Goal: Complete application form: Complete application form

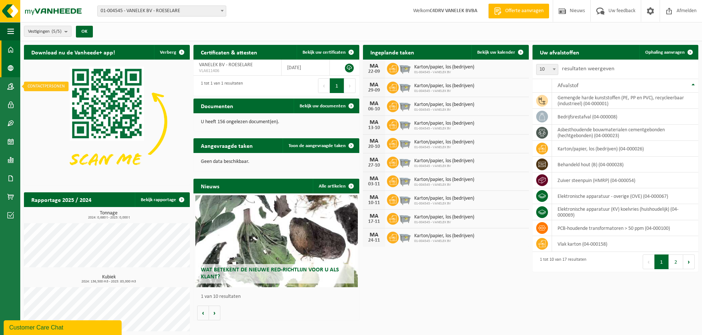
click at [9, 66] on span at bounding box center [10, 68] width 7 height 18
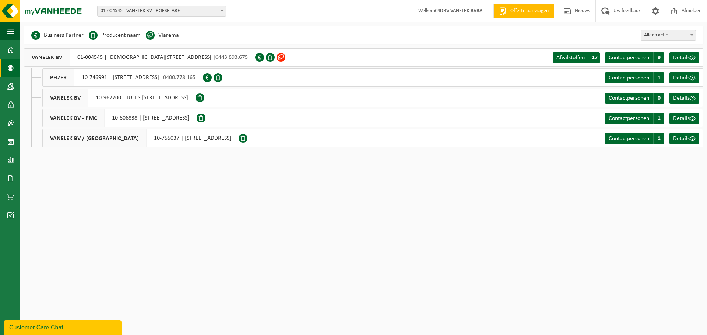
click at [277, 57] on span at bounding box center [281, 57] width 9 height 9
click at [686, 57] on span "Details" at bounding box center [681, 58] width 17 height 6
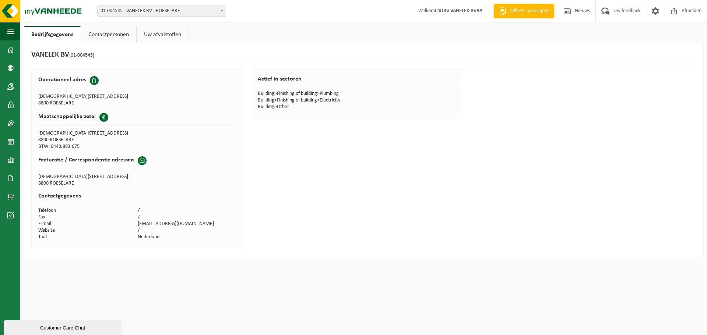
click at [158, 34] on link "Uw afvalstoffen" at bounding box center [163, 34] width 52 height 17
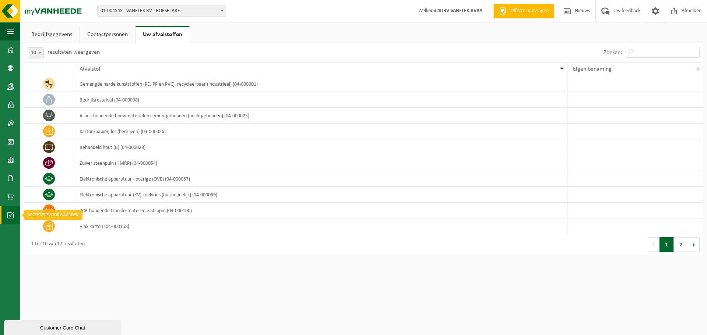
click at [7, 207] on link "Acceptatievoorwaarden" at bounding box center [10, 215] width 20 height 18
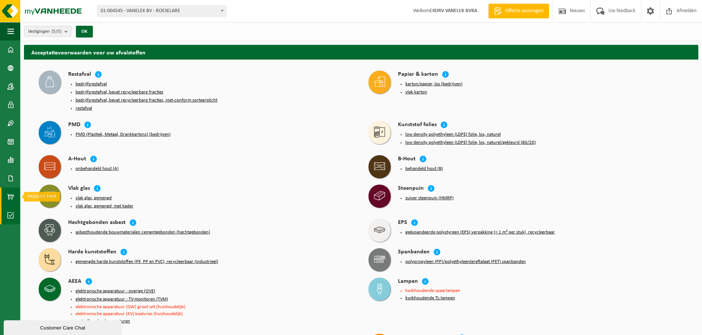
click at [13, 197] on span at bounding box center [10, 197] width 7 height 18
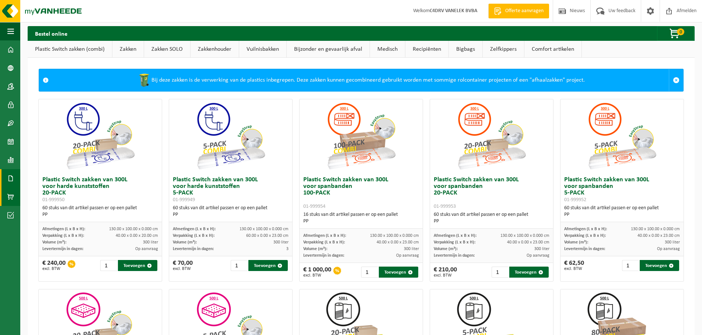
click at [9, 176] on span at bounding box center [10, 178] width 7 height 18
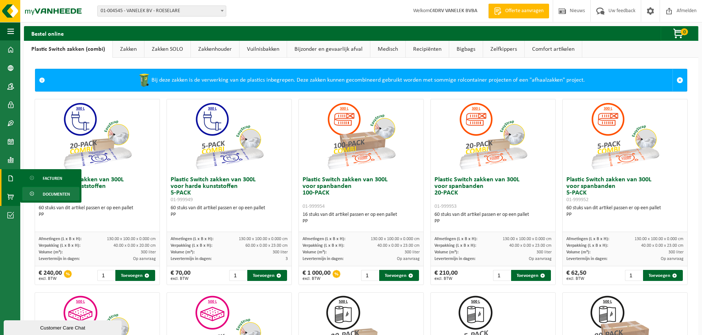
click at [47, 193] on span "Documenten" at bounding box center [56, 194] width 27 height 14
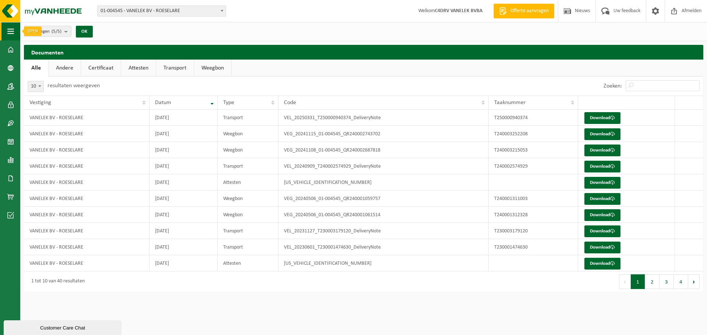
click at [7, 32] on button "Navigatie" at bounding box center [10, 31] width 20 height 18
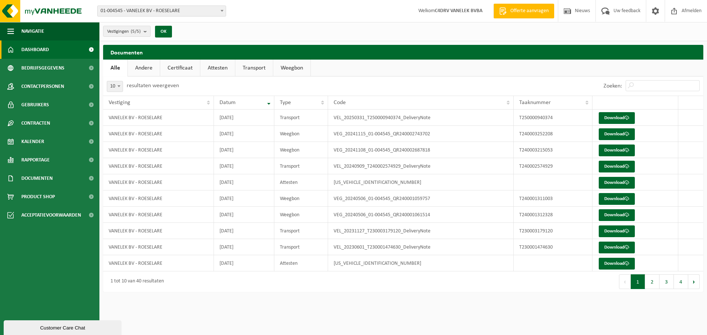
click at [6, 48] on link "Dashboard" at bounding box center [49, 50] width 99 height 18
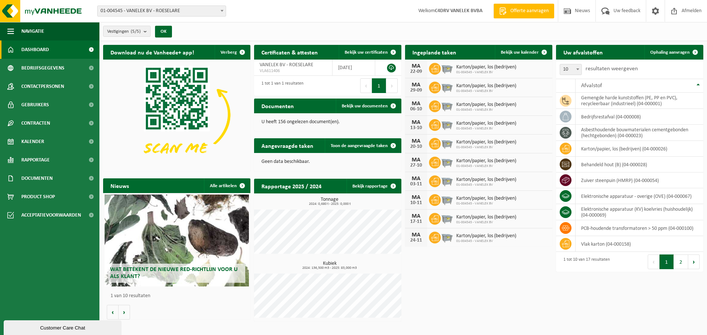
click at [200, 268] on span "Wat betekent de nieuwe RED-richtlijn voor u als klant?" at bounding box center [173, 273] width 127 height 13
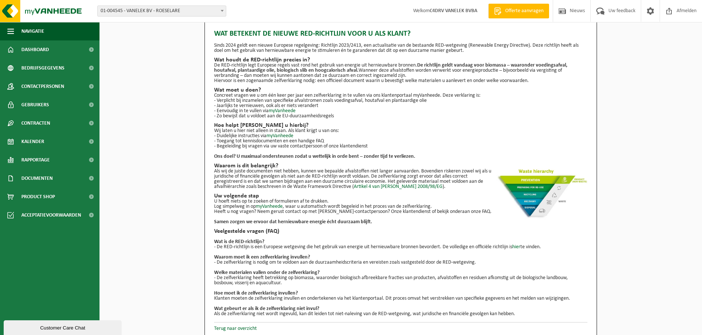
scroll to position [13, 0]
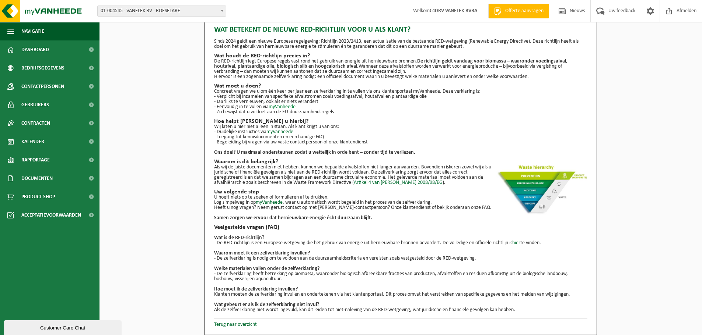
click at [285, 106] on link "myVanheede" at bounding box center [281, 107] width 27 height 6
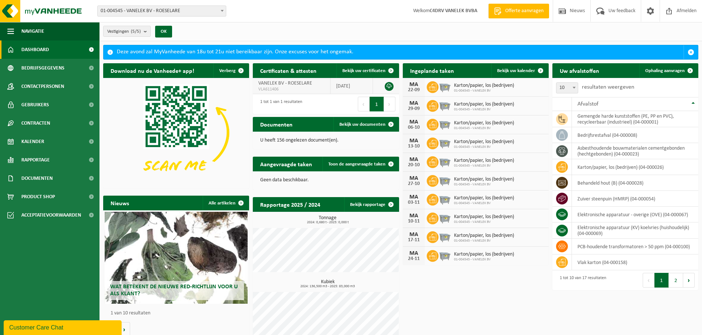
click at [291, 86] on span "VANELEK BV - ROESELARE" at bounding box center [285, 84] width 54 height 6
click at [394, 123] on span at bounding box center [390, 124] width 15 height 15
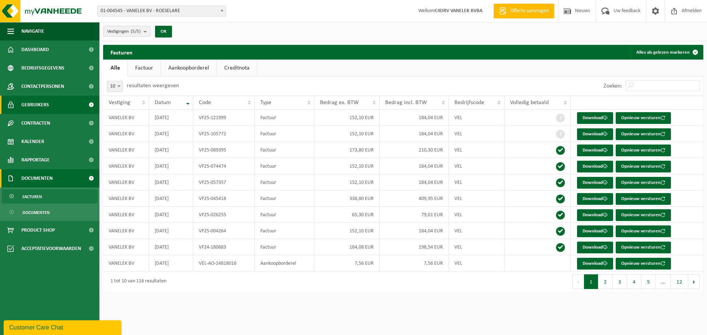
drag, startPoint x: 56, startPoint y: 109, endPoint x: 70, endPoint y: 110, distance: 14.4
click at [56, 109] on link "Gebruikers" at bounding box center [49, 105] width 99 height 18
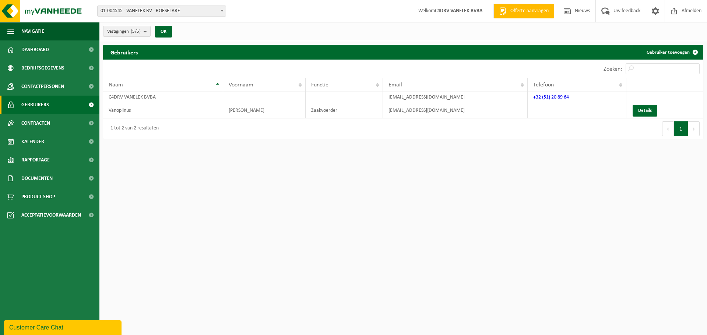
drag, startPoint x: 353, startPoint y: 211, endPoint x: 366, endPoint y: 209, distance: 13.4
click at [353, 211] on html "Vestiging: 01-004545 - VANELEK BV - [GEOGRAPHIC_DATA] 10-746991 - PFIZER - PUUR…" at bounding box center [353, 167] width 707 height 335
click at [644, 109] on link "Details" at bounding box center [645, 111] width 25 height 12
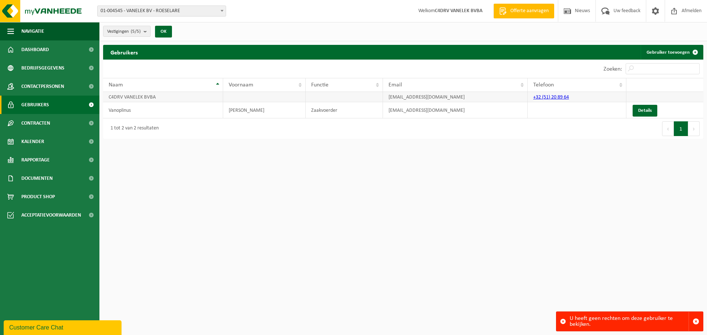
click at [331, 98] on td at bounding box center [344, 97] width 77 height 10
click at [215, 13] on span "01-004545 - VANELEK BV - ROESELARE" at bounding box center [162, 11] width 128 height 10
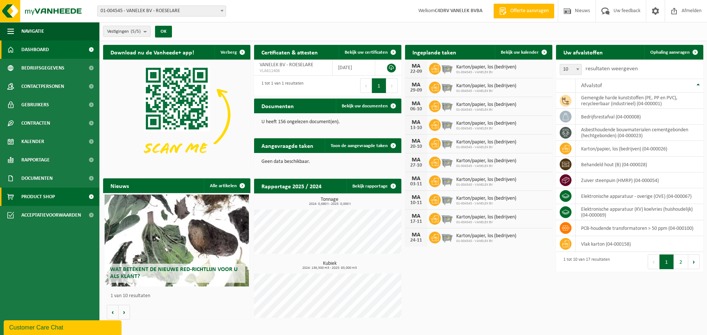
click at [36, 191] on span "Product Shop" at bounding box center [38, 197] width 34 height 18
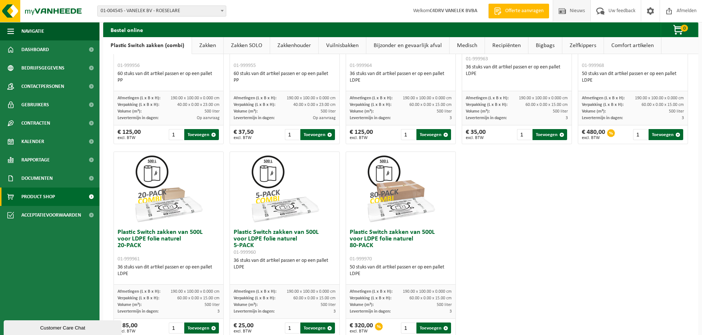
scroll to position [310, 0]
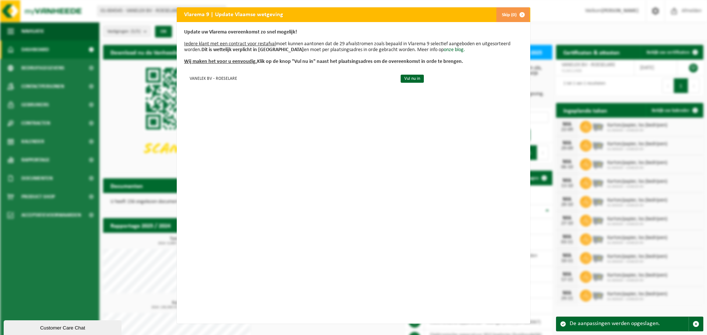
click at [512, 14] on button "Skip (0)" at bounding box center [513, 14] width 34 height 15
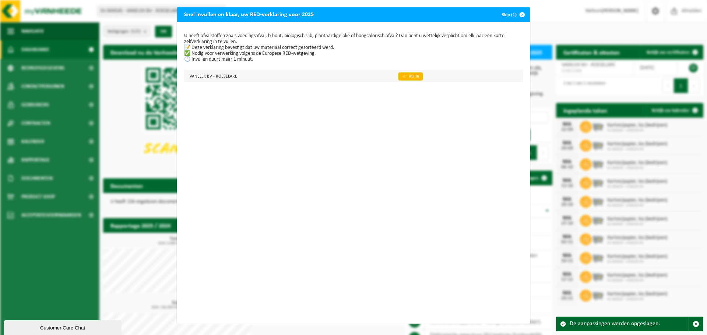
click at [402, 78] on link "👉 Vul in" at bounding box center [410, 77] width 24 height 8
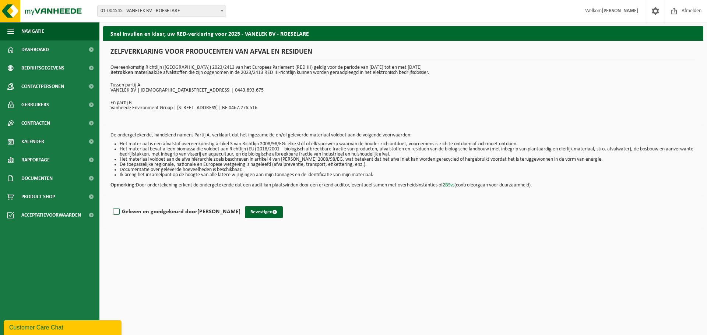
click at [115, 214] on label "Gelezen en goedgekeurd door Lieselot Lannoo" at bounding box center [176, 212] width 129 height 11
click at [240, 203] on input "Gelezen en goedgekeurd door Lieselot Lannoo" at bounding box center [240, 203] width 0 height 0
checkbox input "true"
click at [260, 211] on button "Bevestigen" at bounding box center [264, 213] width 38 height 12
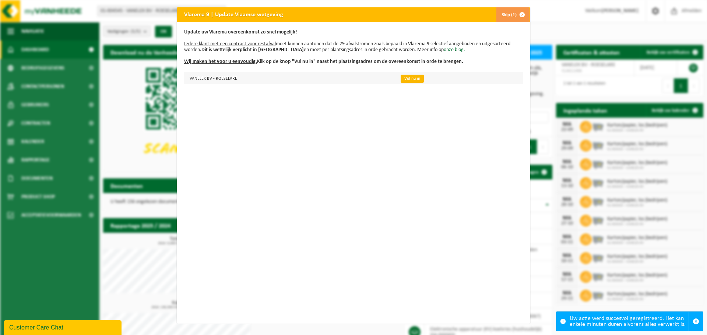
click at [407, 78] on link "Vul nu in" at bounding box center [412, 79] width 23 height 8
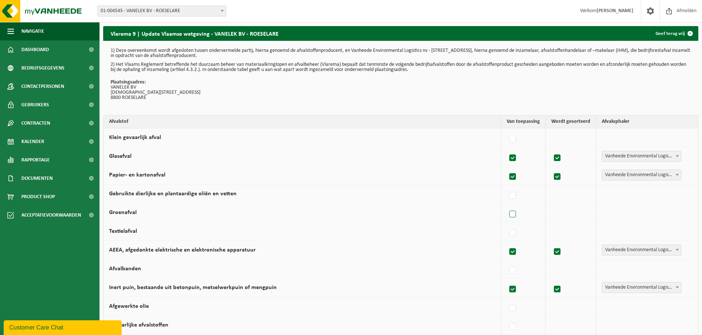
click at [518, 216] on label at bounding box center [512, 214] width 10 height 11
click at [506, 205] on input "Groenafval" at bounding box center [506, 205] width 0 height 0
checkbox input "true"
click at [673, 212] on span at bounding box center [676, 213] width 7 height 10
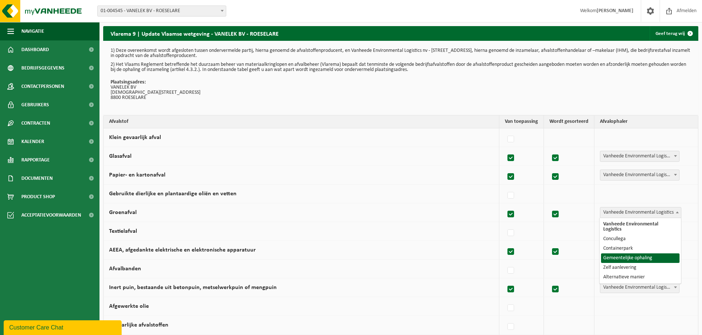
select select "Gemeentelijke ophaling"
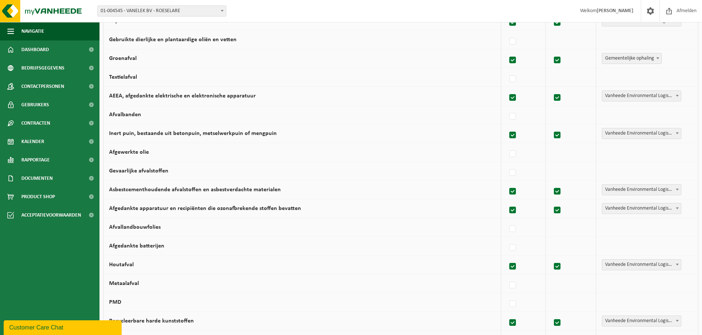
scroll to position [157, 0]
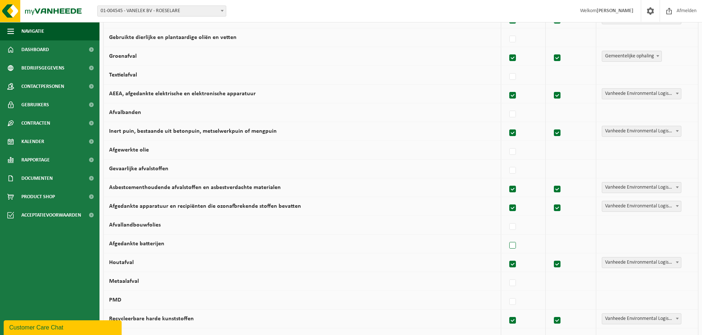
click at [514, 247] on label at bounding box center [512, 245] width 10 height 11
click at [506, 237] on input "Afgedankte batterijen" at bounding box center [506, 236] width 0 height 0
checkbox input "true"
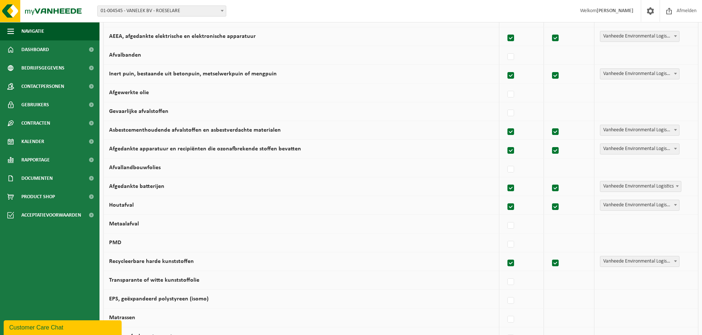
scroll to position [221, 0]
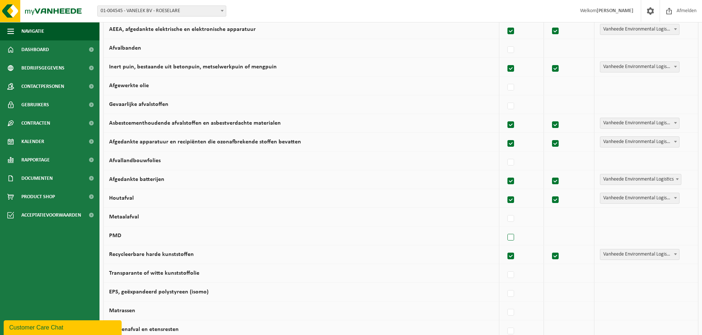
click at [514, 241] on label at bounding box center [511, 237] width 10 height 11
click at [505, 229] on input "PMD" at bounding box center [504, 228] width 0 height 0
checkbox input "true"
click at [666, 240] on span "Vanheede Environmental Logistics" at bounding box center [640, 236] width 81 height 10
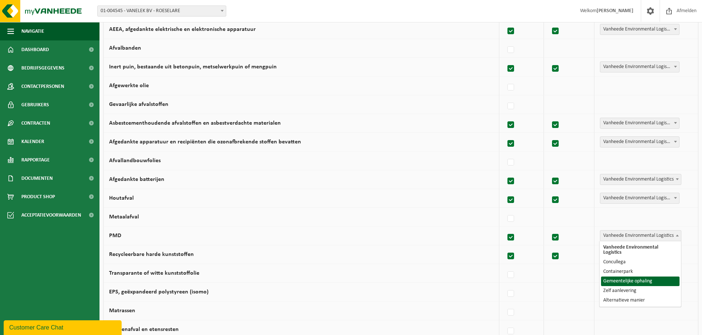
select select "Gemeentelijke ophaling"
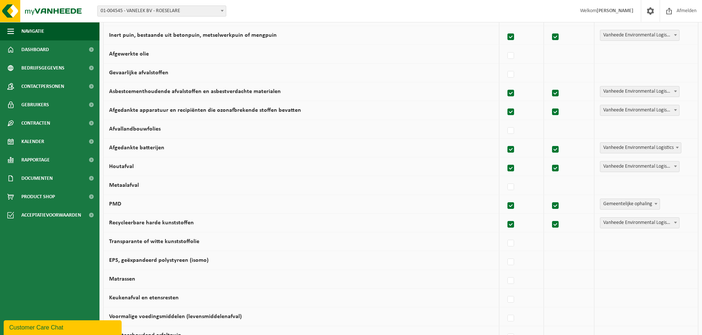
scroll to position [267, 0]
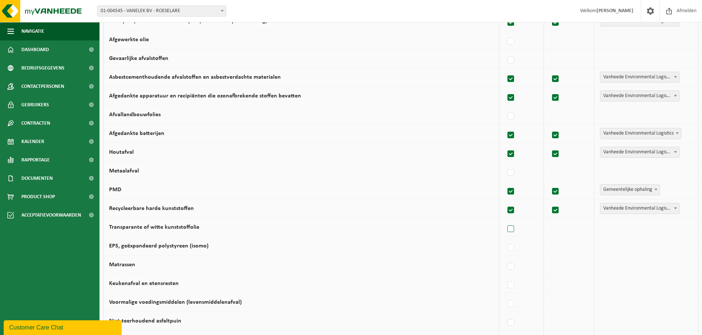
click at [513, 228] on label at bounding box center [511, 229] width 10 height 11
click at [505, 220] on input "Transparante of witte kunststoffolie" at bounding box center [504, 220] width 0 height 0
checkbox input "true"
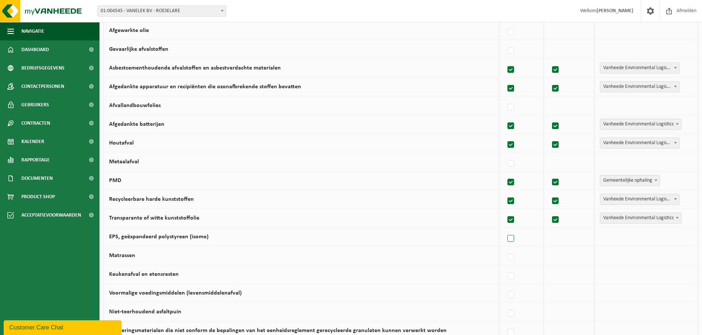
click at [512, 238] on label at bounding box center [511, 238] width 10 height 11
click at [505, 230] on input "EPS, geëxpandeerd polystyreen (isomo)" at bounding box center [504, 229] width 0 height 0
checkbox input "true"
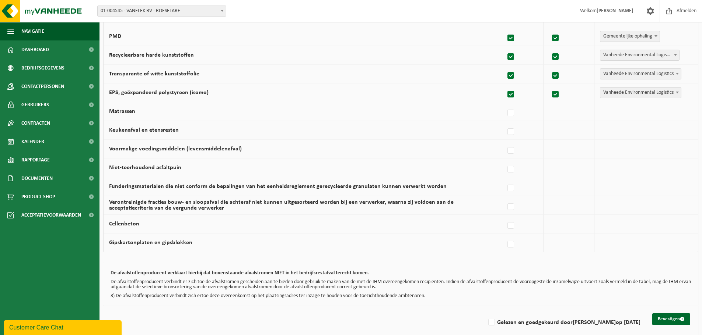
scroll to position [428, 0]
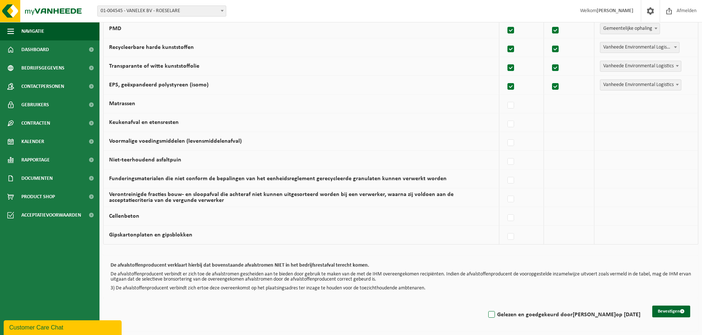
click at [492, 316] on label "Gelezen en goedgekeurd door Lieselot Lannoo op 16/09/25" at bounding box center [563, 315] width 154 height 11
click at [485, 306] on input "Gelezen en goedgekeurd door Lieselot Lannoo op 16/09/25" at bounding box center [485, 306] width 0 height 0
checkbox input "true"
click at [672, 312] on button "Bevestigen" at bounding box center [671, 312] width 38 height 12
